Goal: Navigation & Orientation: Find specific page/section

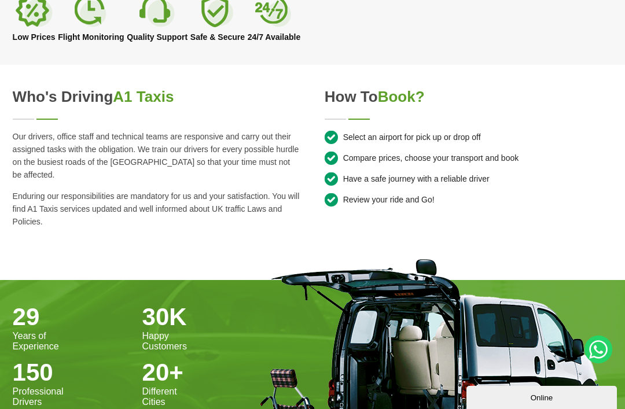
scroll to position [916, 0]
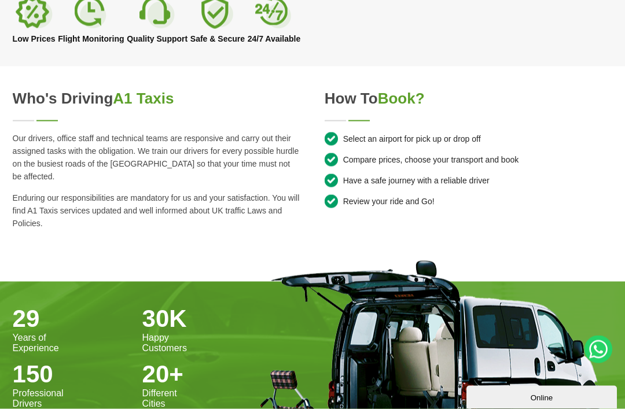
click at [455, 133] on li "Select an airport for pick up or drop off" at bounding box center [468, 139] width 288 height 14
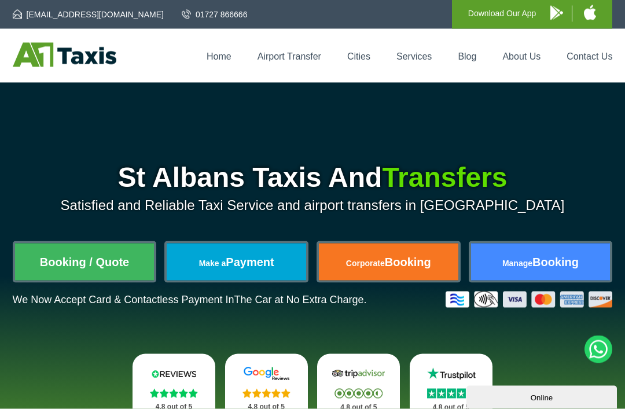
scroll to position [0, 0]
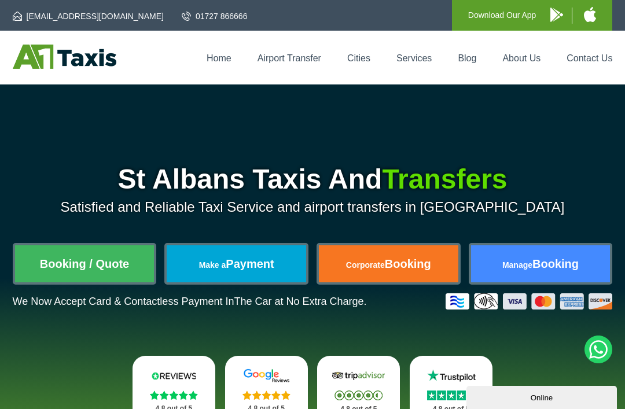
click at [230, 47] on div "Home Airport Transfer Cities Services Blog About Us Contact Us" at bounding box center [313, 58] width 600 height 26
click at [227, 56] on link "Home" at bounding box center [218, 58] width 25 height 10
click at [594, 57] on link "Contact Us" at bounding box center [589, 58] width 46 height 10
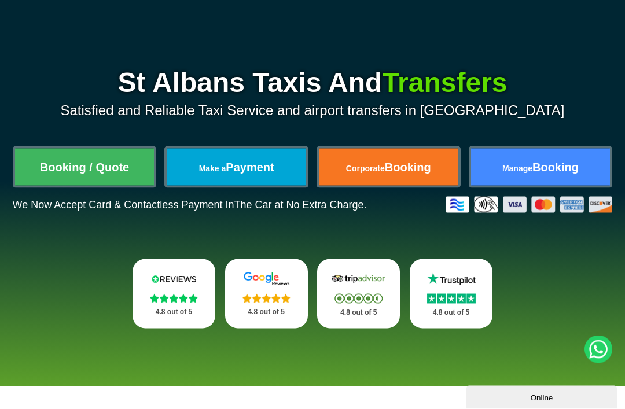
scroll to position [97, 0]
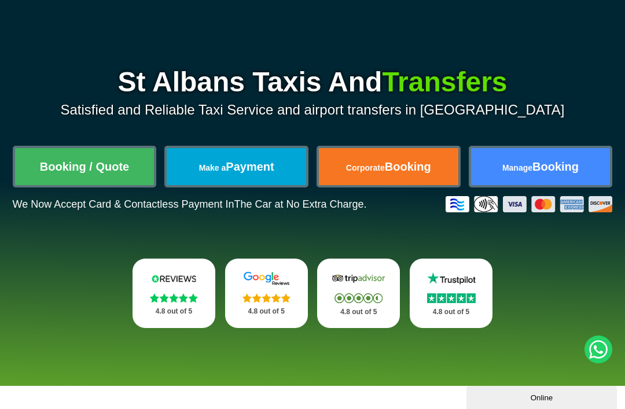
click at [266, 171] on link "Make a Payment" at bounding box center [236, 166] width 139 height 37
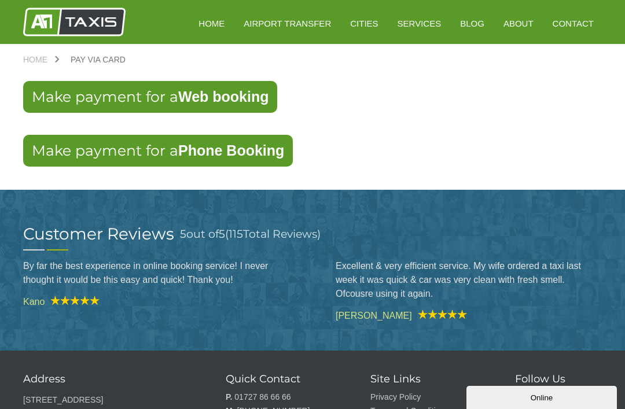
click at [295, 24] on link "Airport Transfer" at bounding box center [287, 23] width 104 height 28
